Goal: Find specific page/section

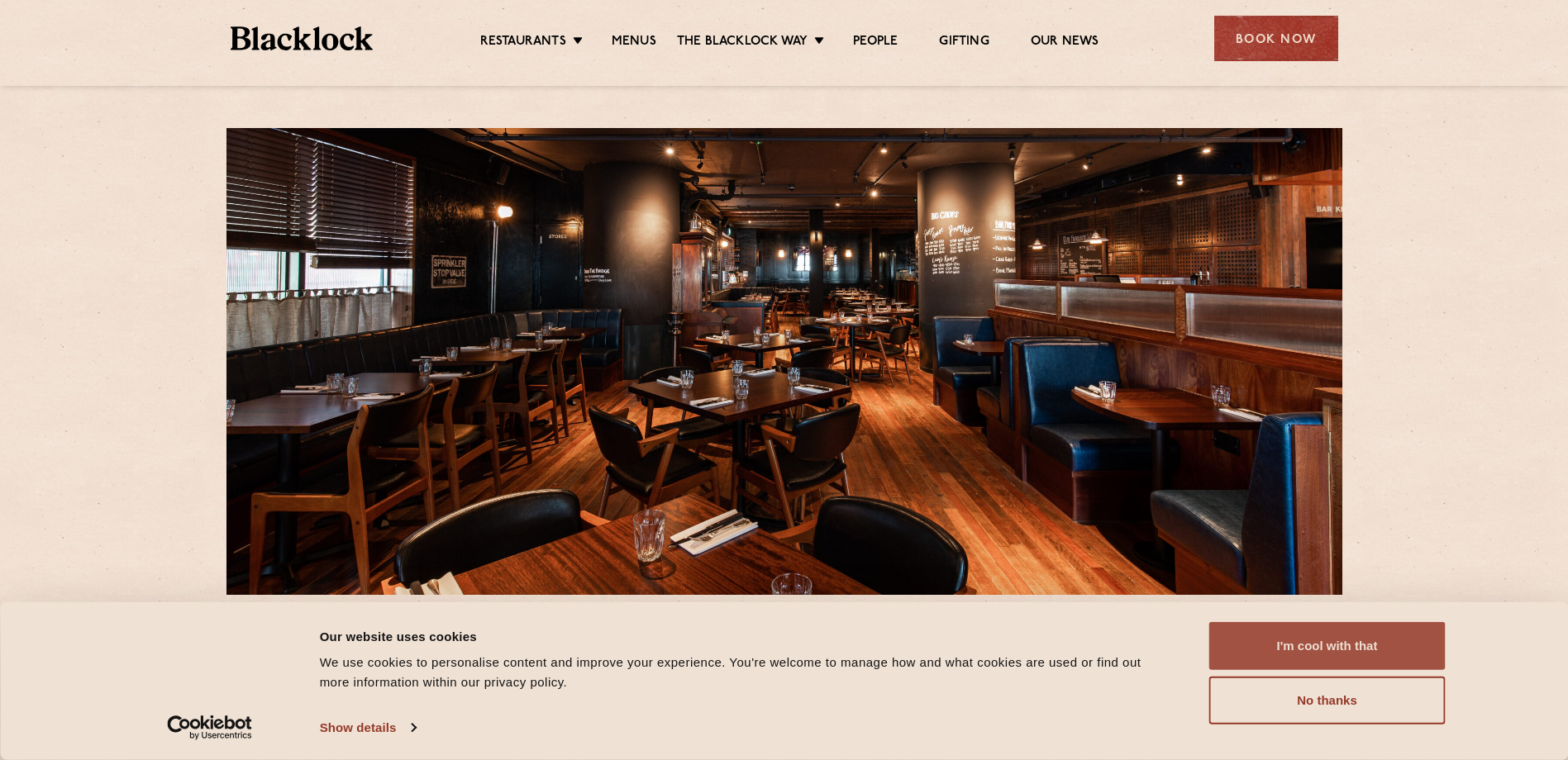
click at [1290, 634] on button "I'm cool with that" at bounding box center [1327, 646] width 236 height 48
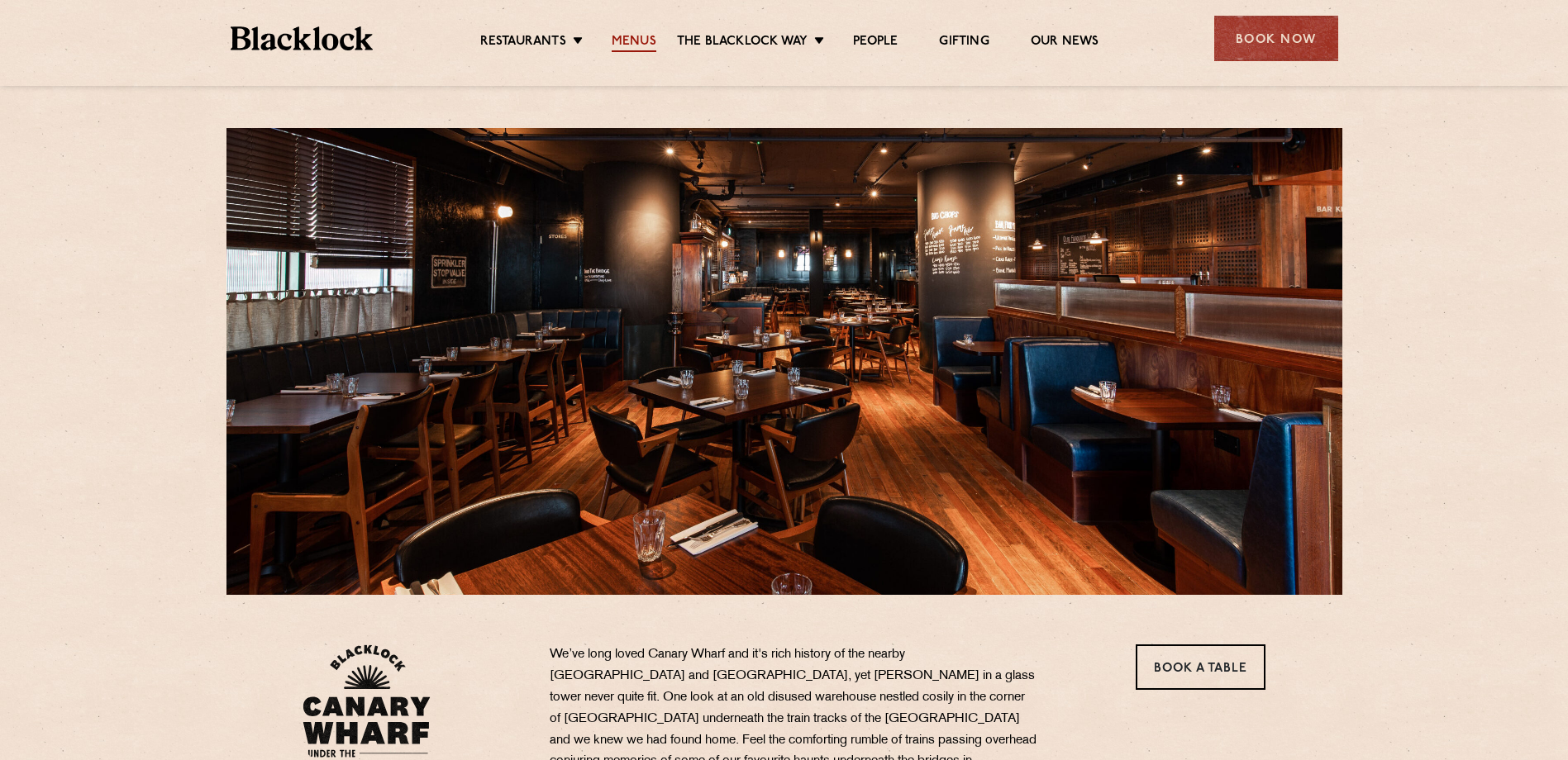
click at [636, 37] on link "Menus" at bounding box center [634, 42] width 45 height 19
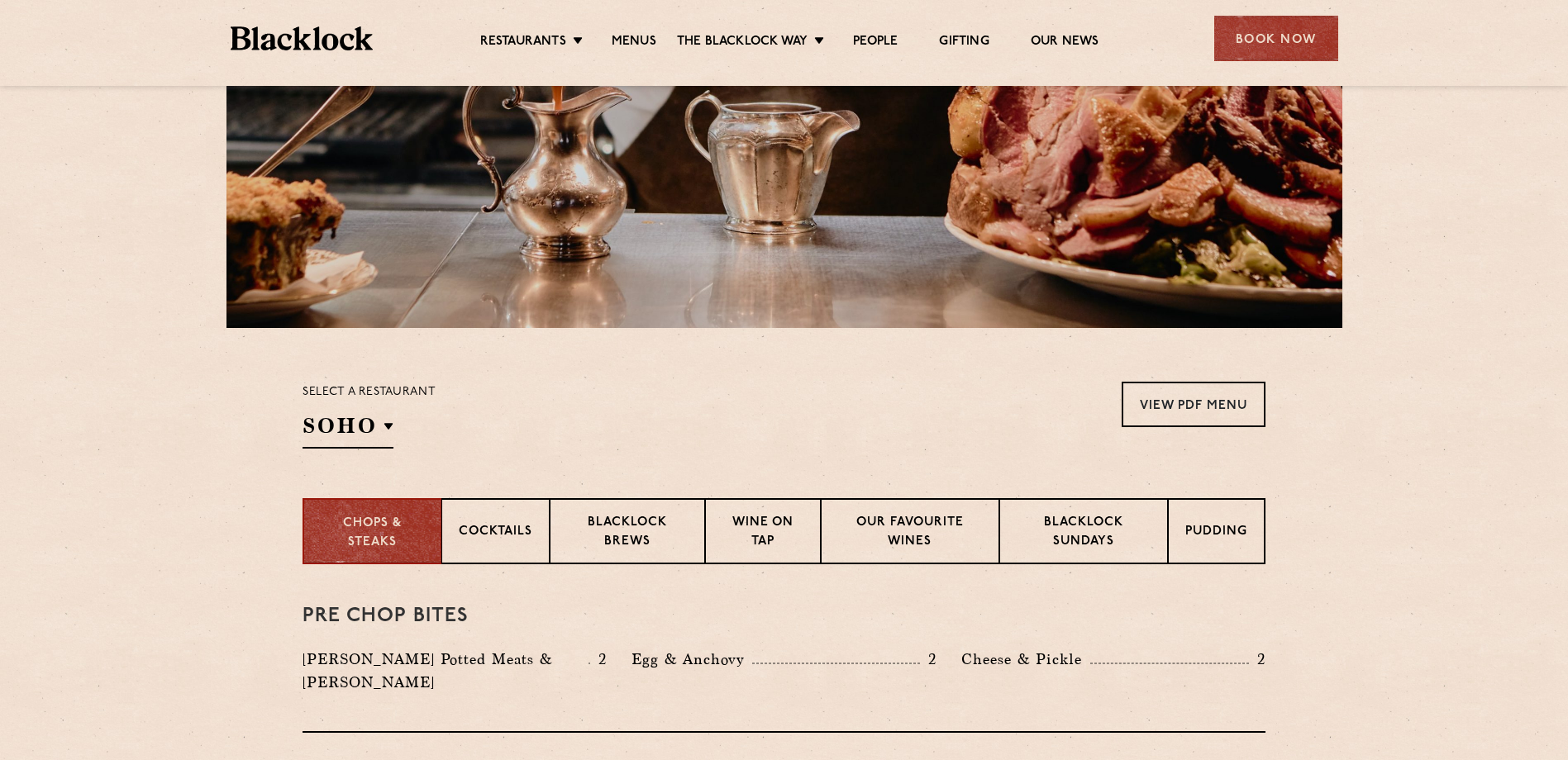
scroll to position [181, 0]
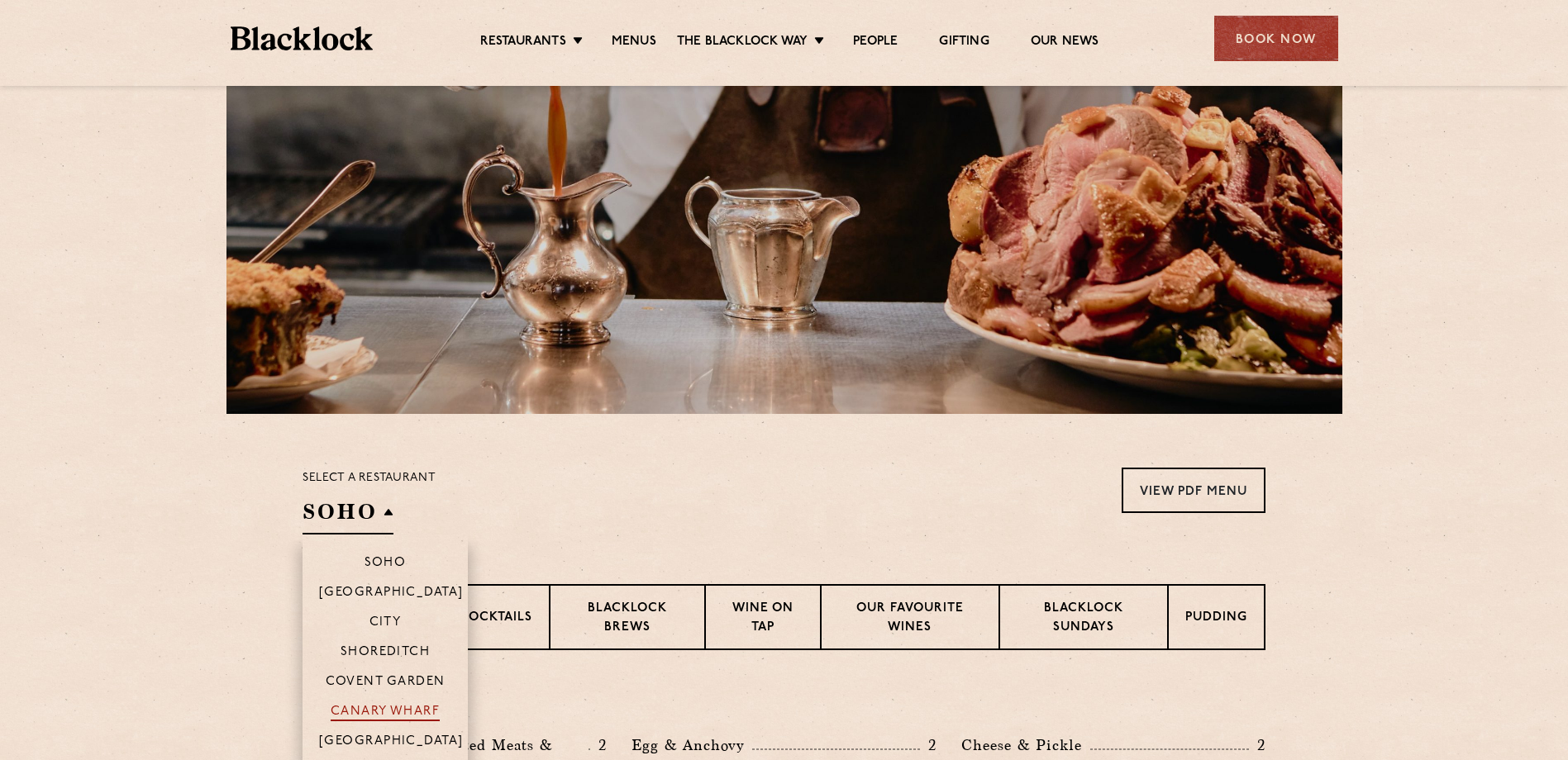
click at [388, 709] on p "Canary Wharf" at bounding box center [385, 712] width 109 height 17
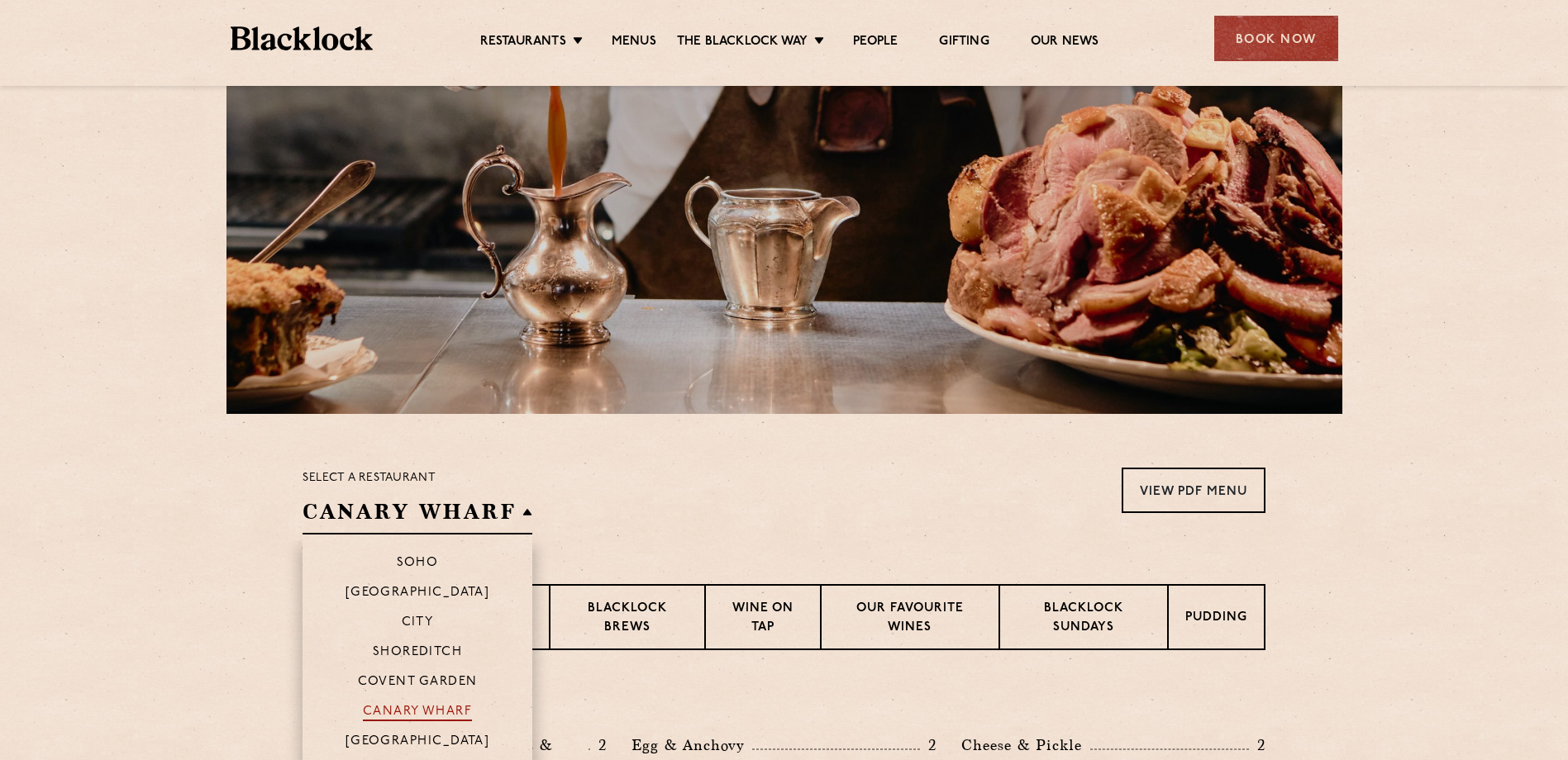
click at [386, 708] on p "Canary Wharf" at bounding box center [417, 712] width 109 height 17
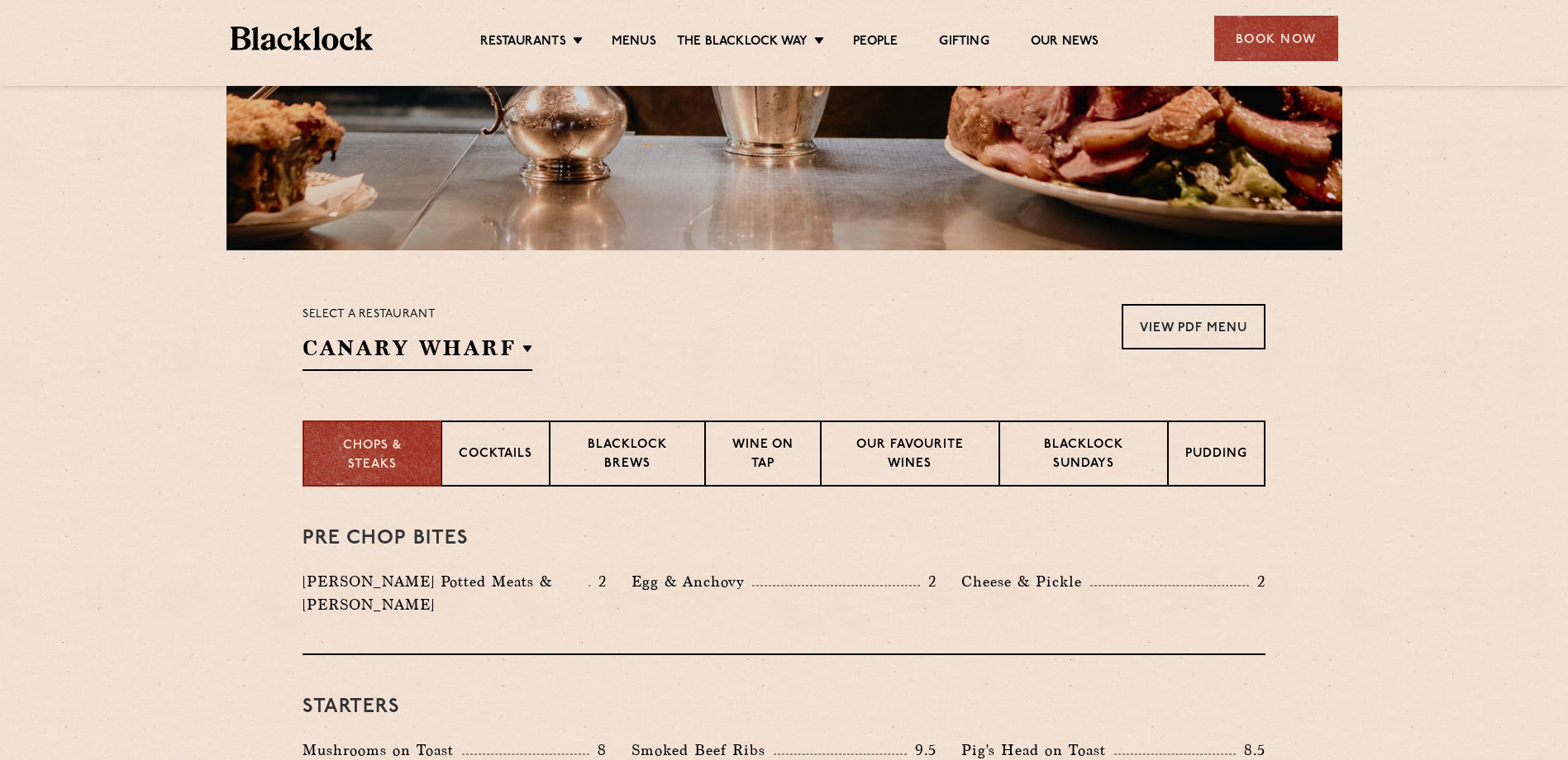
scroll to position [346, 0]
